Goal: Information Seeking & Learning: Understand process/instructions

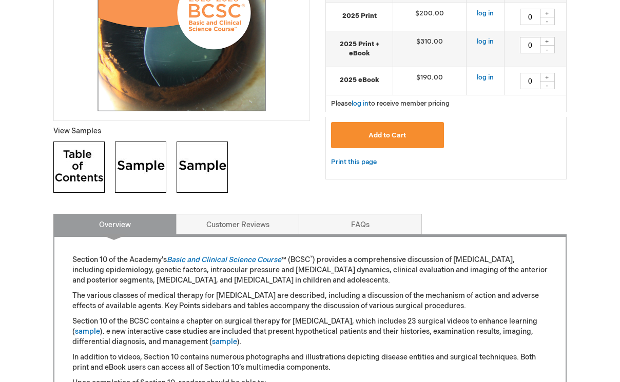
scroll to position [295, 0]
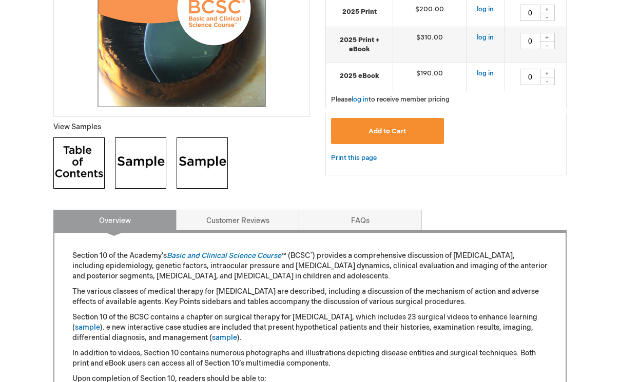
click at [74, 164] on img at bounding box center [78, 163] width 51 height 51
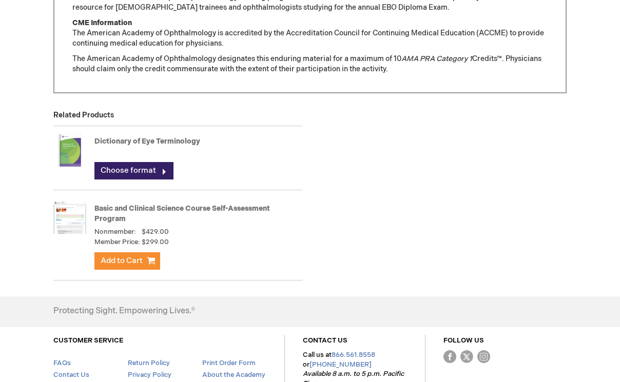
scroll to position [1040, 0]
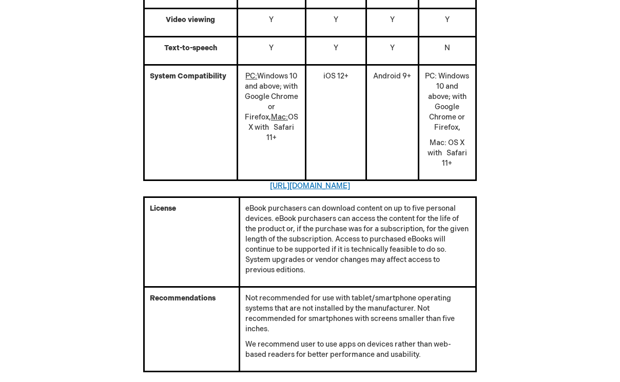
scroll to position [586, 0]
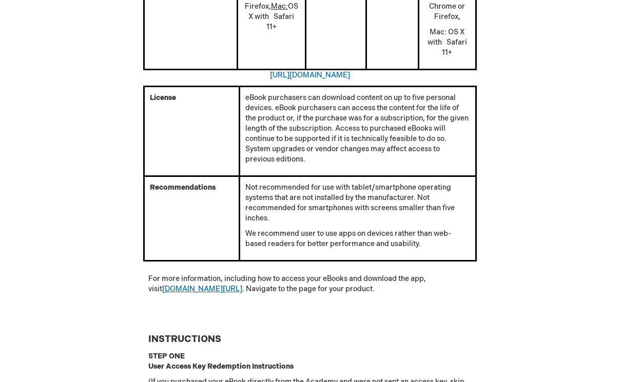
click at [188, 285] on link "aao.org/store" at bounding box center [202, 289] width 80 height 9
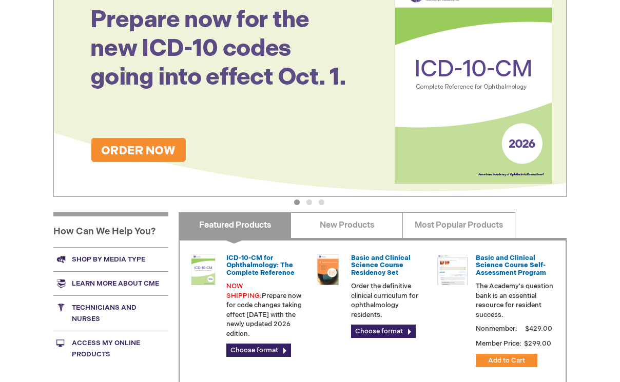
scroll to position [203, 0]
